Goal: Transaction & Acquisition: Purchase product/service

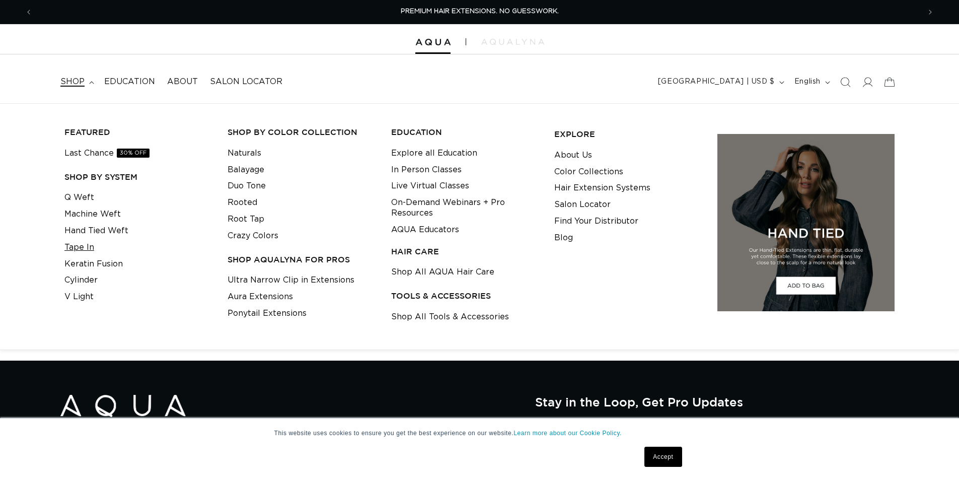
click at [83, 245] on link "Tape In" at bounding box center [79, 247] width 30 height 17
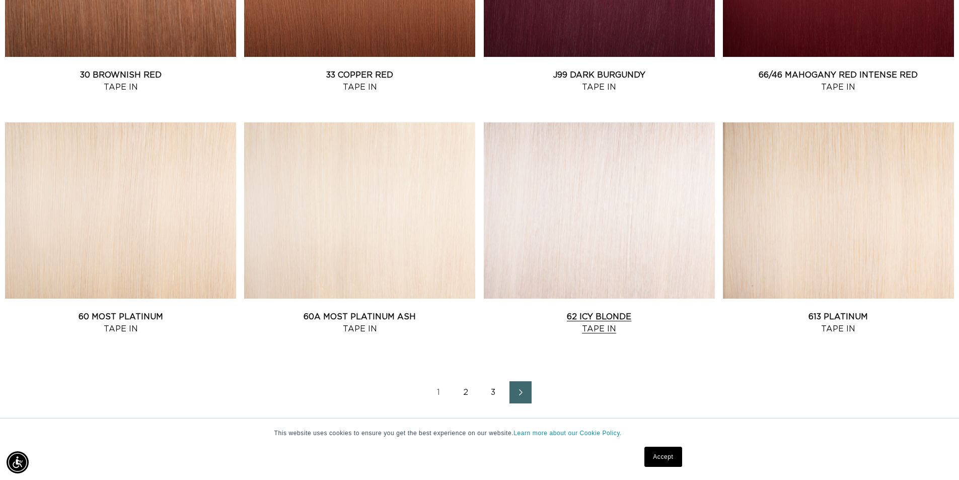
click at [578, 318] on link "62 Icy Blonde Tape In" at bounding box center [599, 322] width 231 height 24
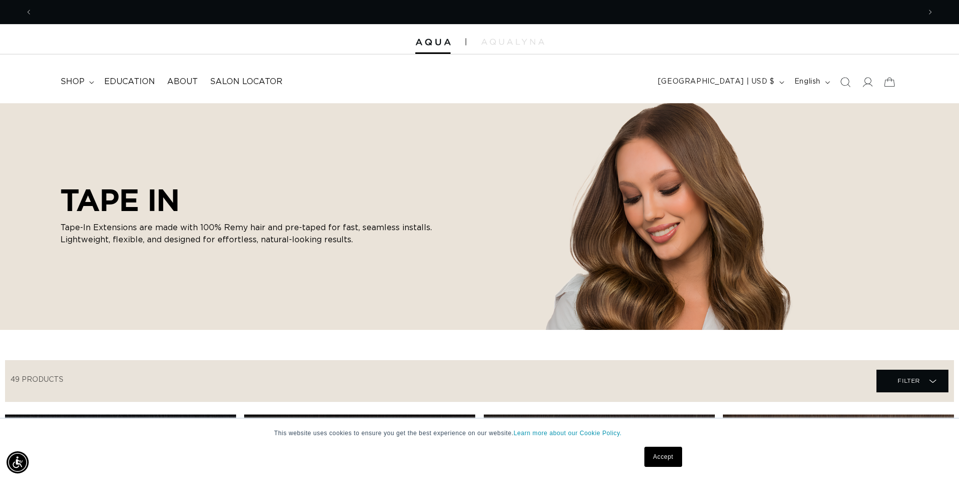
scroll to position [0, 1774]
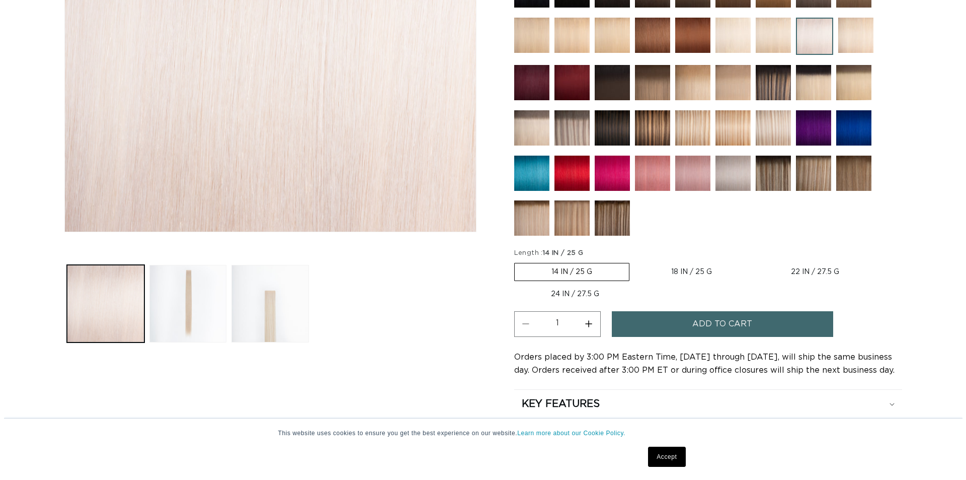
scroll to position [0, 887]
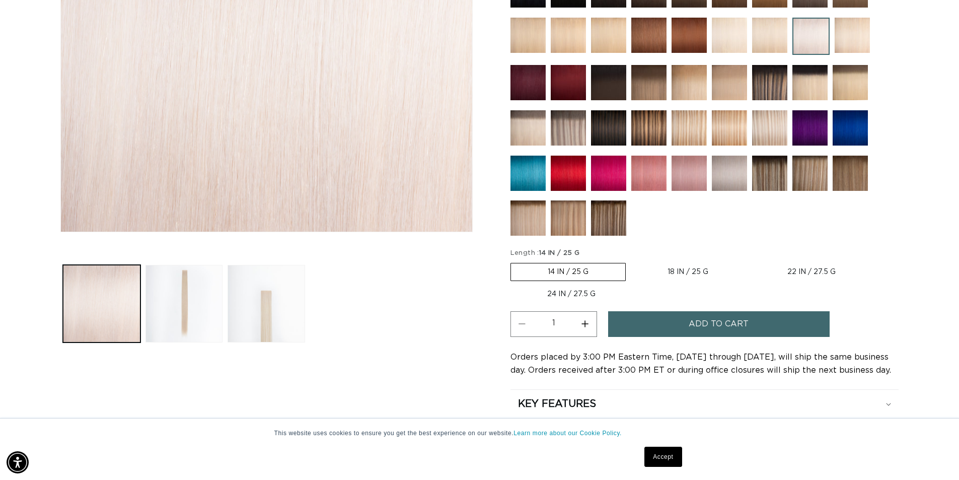
click at [696, 326] on span "Add to cart" at bounding box center [718, 324] width 60 height 26
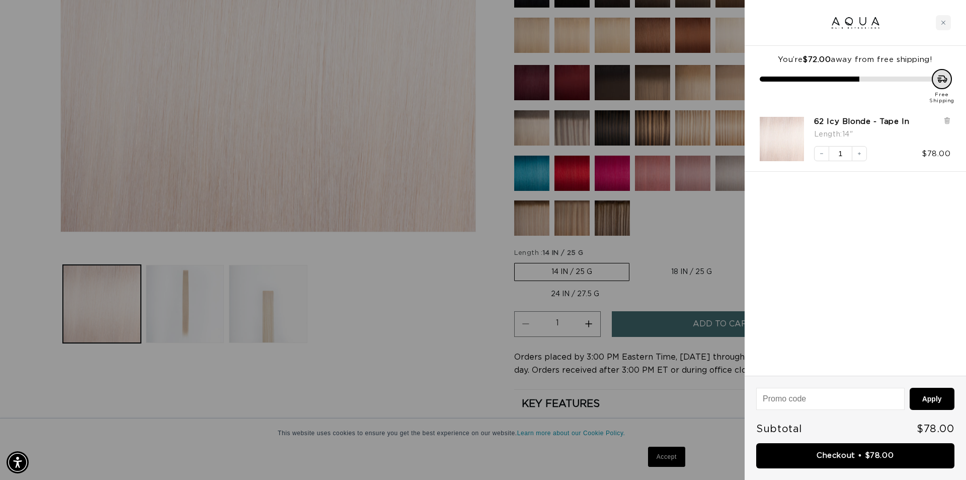
scroll to position [0, 895]
click at [811, 457] on link "Checkout • $78.00" at bounding box center [855, 456] width 198 height 26
